Goal: Information Seeking & Learning: Learn about a topic

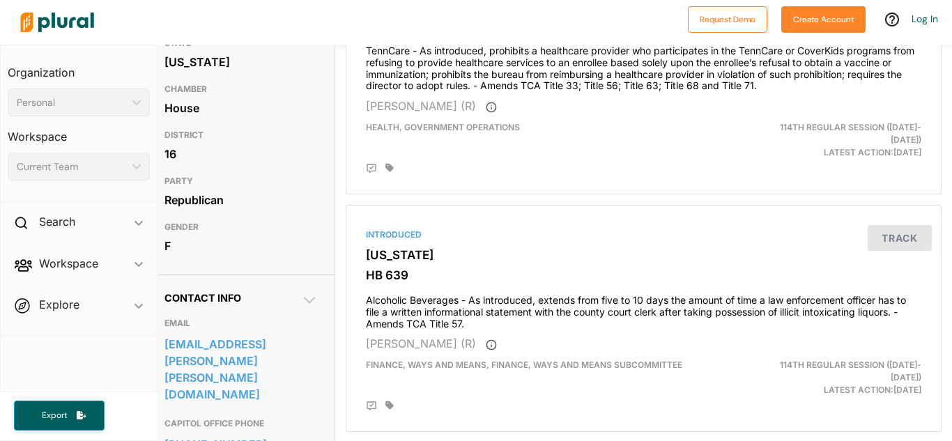
scroll to position [0, 10]
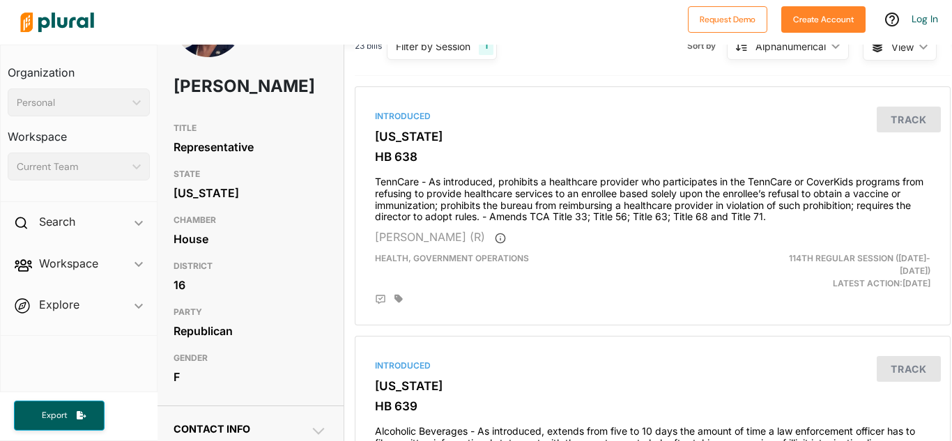
scroll to position [79, 1]
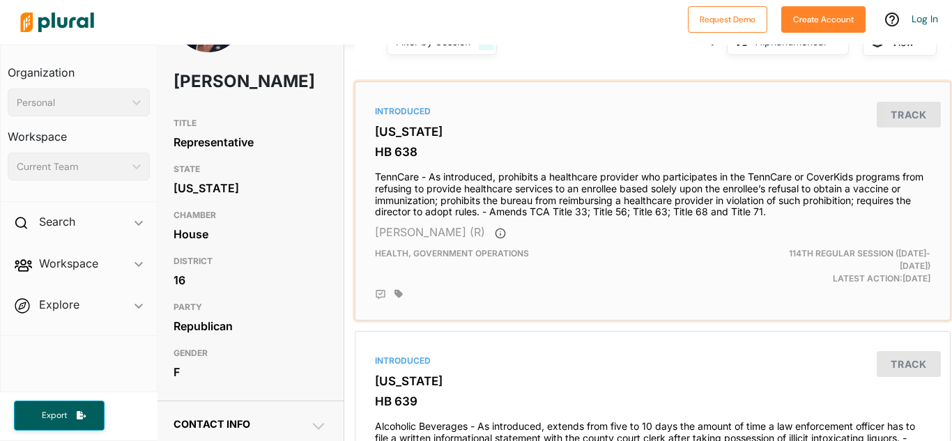
click at [591, 114] on div "Introduced" at bounding box center [653, 111] width 556 height 13
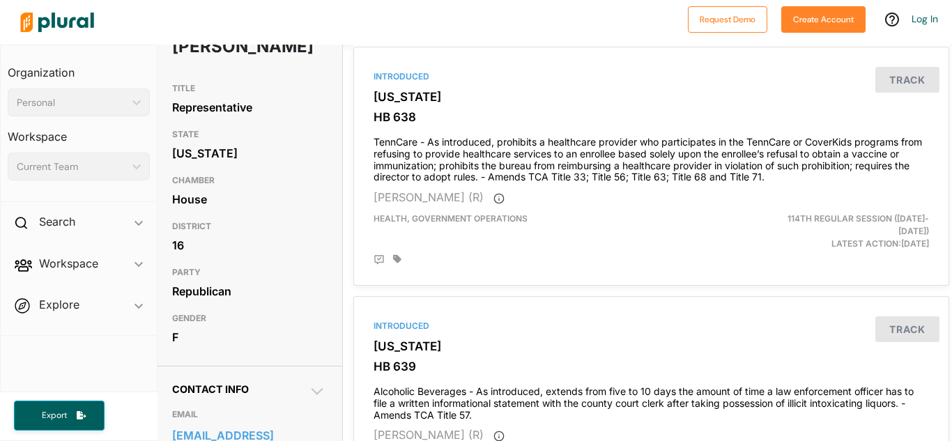
scroll to position [114, 0]
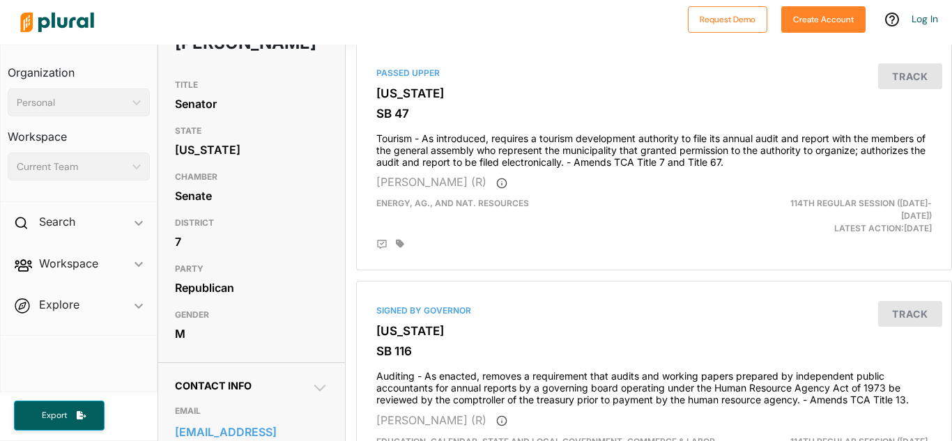
scroll to position [121, 0]
